Goal: Task Accomplishment & Management: Manage account settings

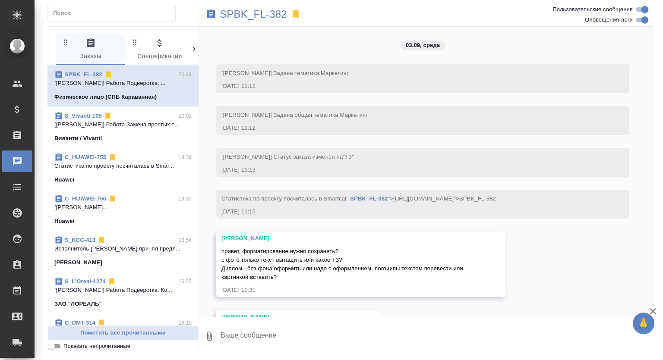
scroll to position [5806, 0]
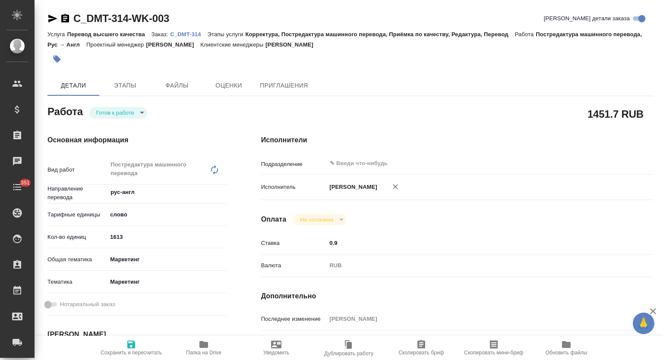
type textarea "x"
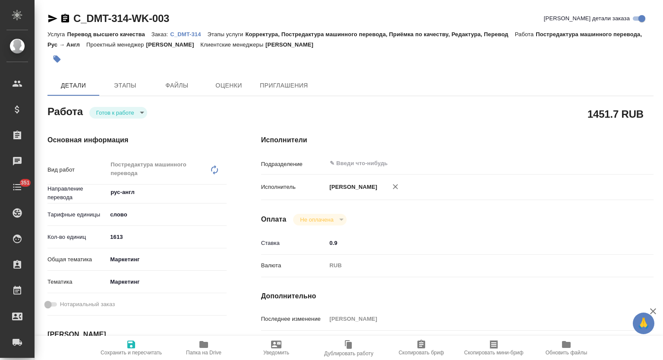
type textarea "x"
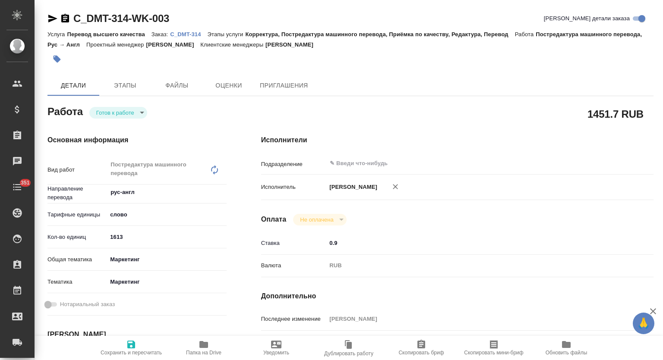
type textarea "x"
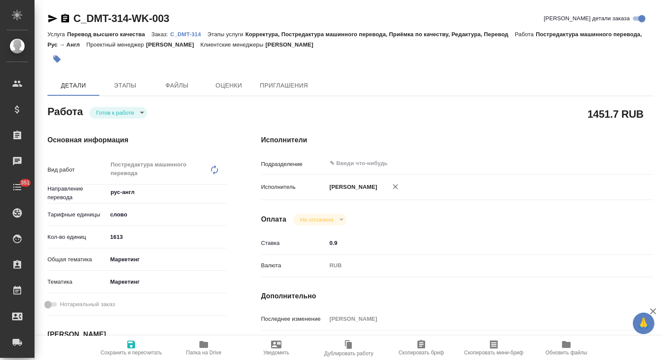
type textarea "x"
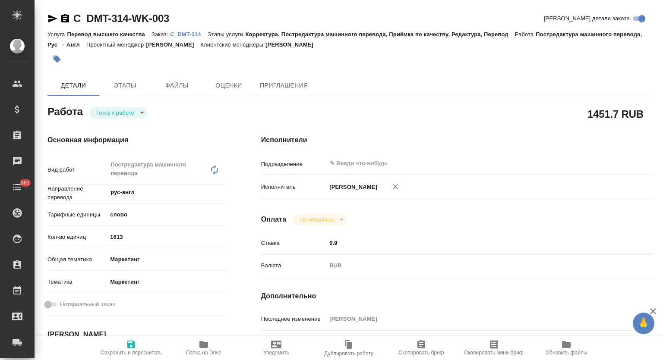
type textarea "x"
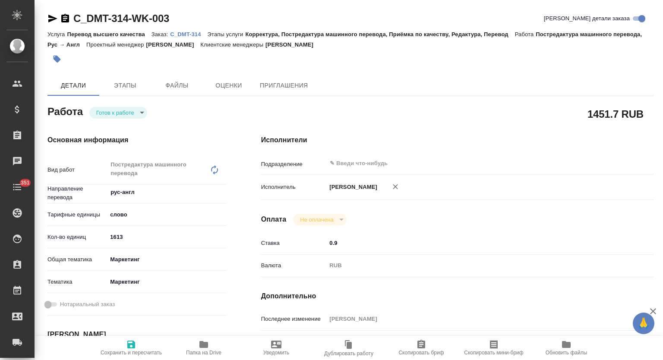
type textarea "x"
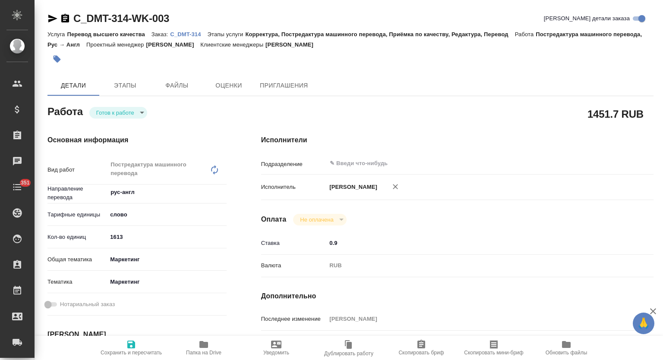
click at [192, 31] on p "C_DMT-314" at bounding box center [188, 34] width 37 height 6
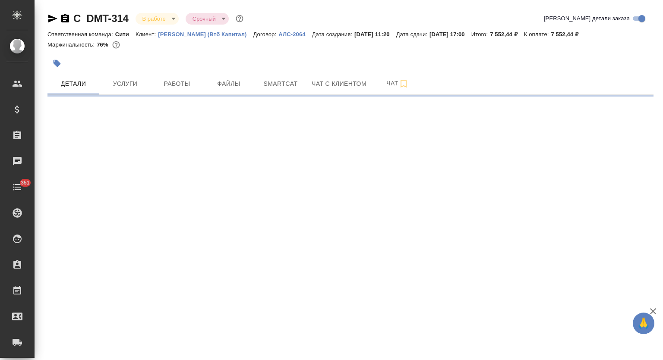
select select "RU"
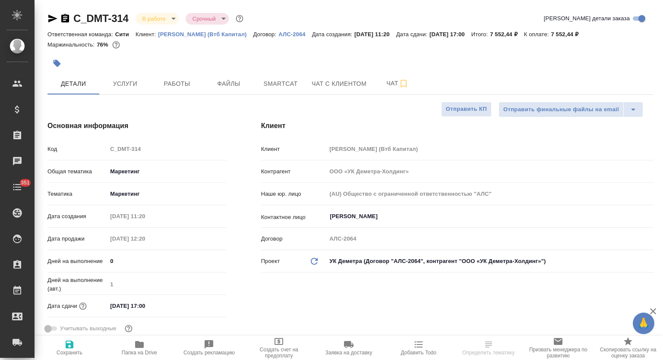
type textarea "x"
type input "[PERSON_NAME]"
click at [195, 34] on p "[PERSON_NAME] (Втб Капитал)" at bounding box center [205, 34] width 95 height 6
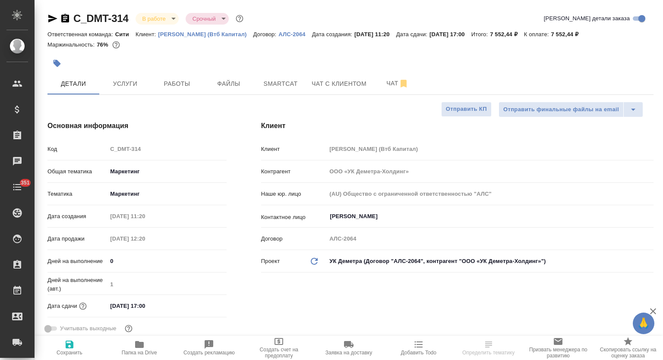
type textarea "x"
select select "RU"
type textarea "x"
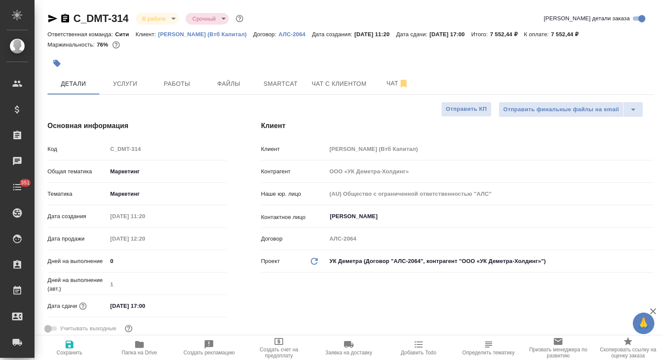
type textarea "x"
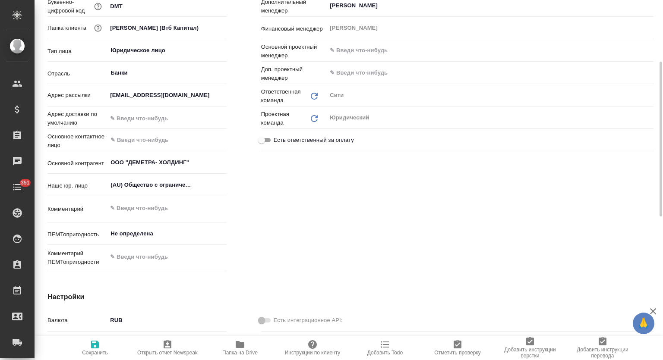
type textarea "x"
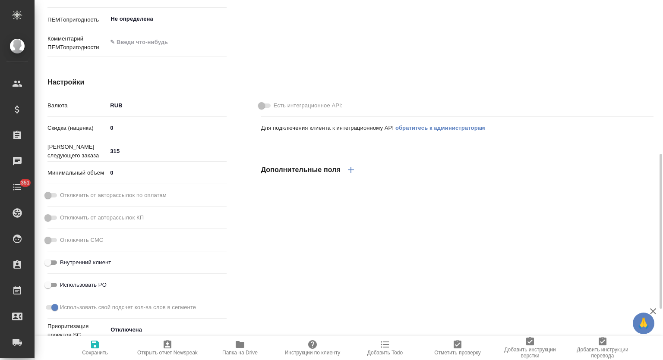
type textarea "x"
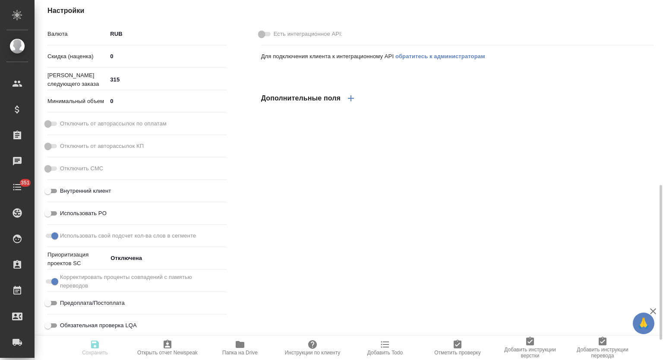
type textarea "x"
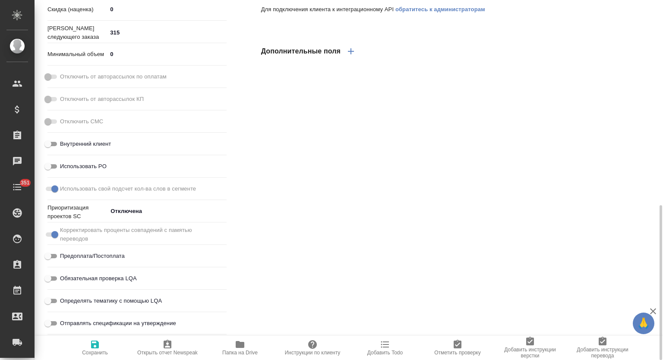
scroll to position [261, 0]
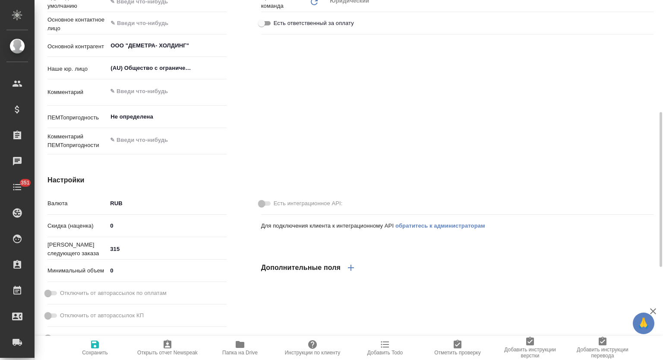
type textarea "x"
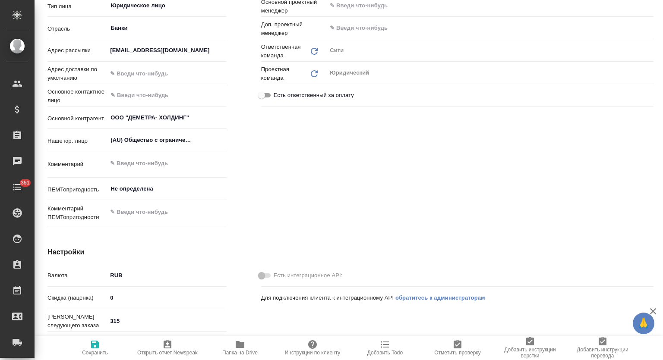
scroll to position [0, 0]
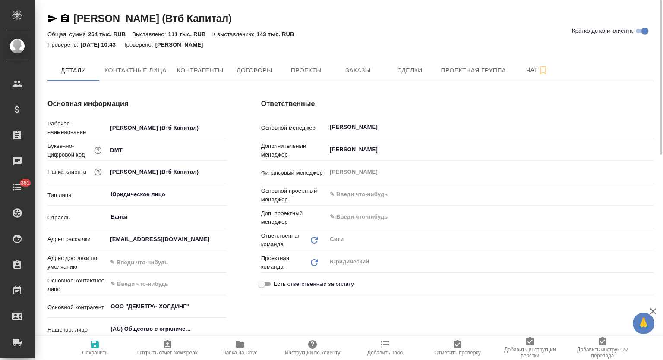
click at [251, 349] on span "Папка на Drive" at bounding box center [240, 347] width 62 height 16
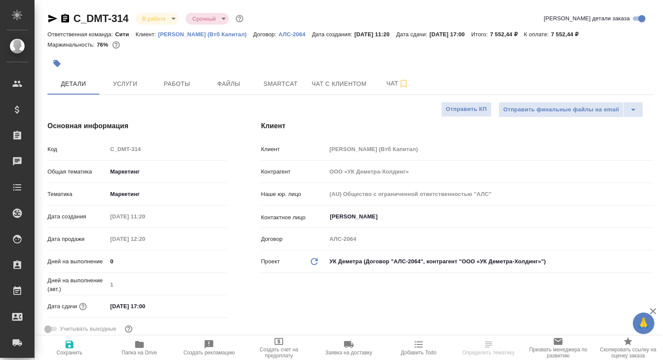
select select "RU"
type textarea "x"
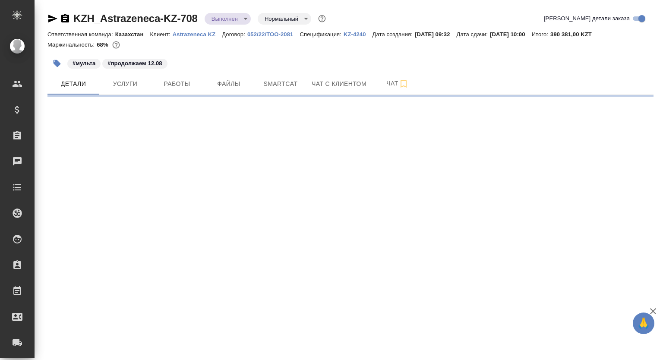
select select "RU"
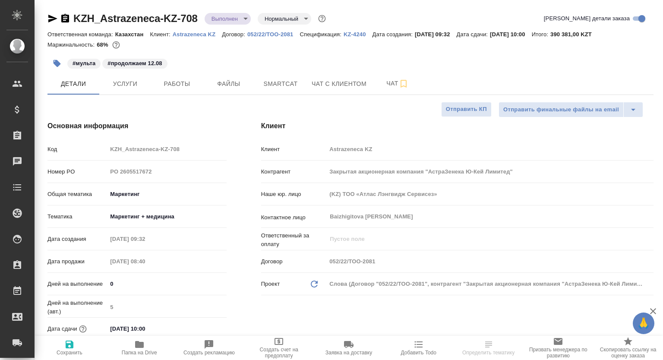
type textarea "x"
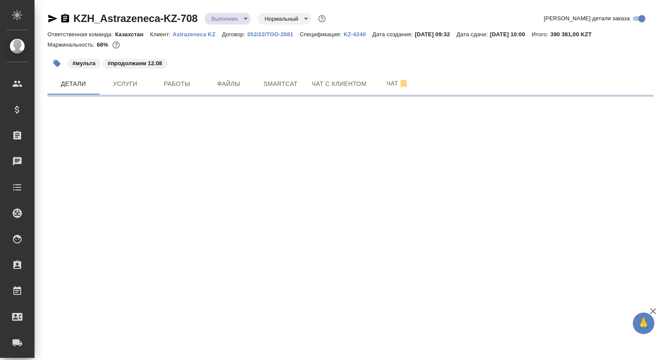
select select "RU"
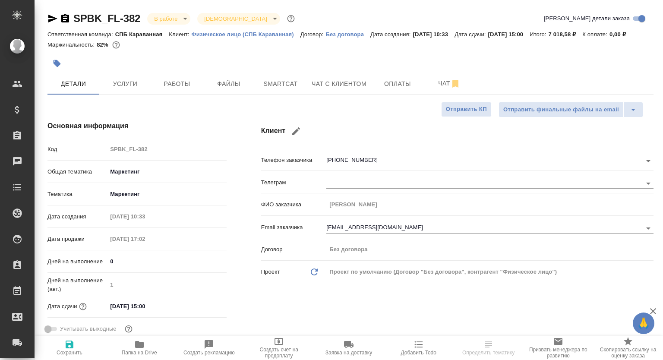
select select "RU"
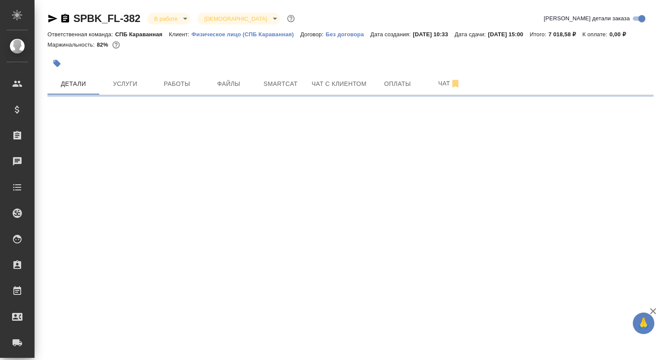
select select "RU"
